Goal: Task Accomplishment & Management: Manage account settings

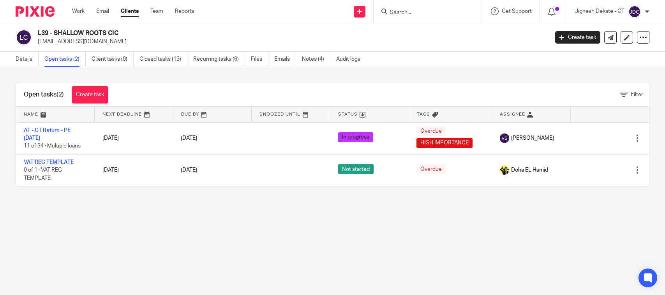
click at [306, 60] on link "Notes (4)" at bounding box center [316, 59] width 28 height 15
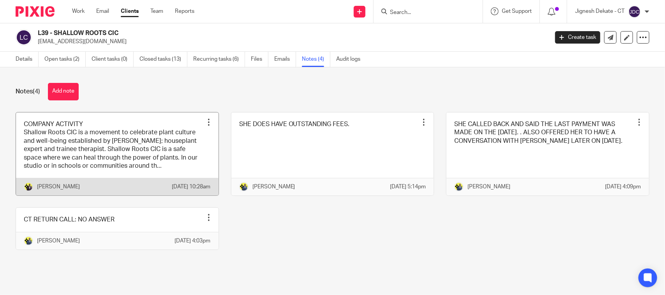
click at [63, 157] on link at bounding box center [117, 154] width 203 height 83
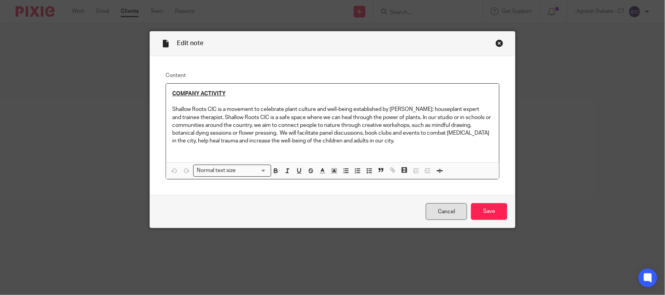
click at [437, 214] on link "Cancel" at bounding box center [446, 211] width 41 height 17
